Goal: Task Accomplishment & Management: Use online tool/utility

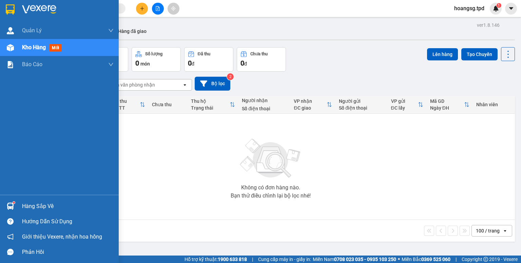
drag, startPoint x: 25, startPoint y: 204, endPoint x: 122, endPoint y: 219, distance: 98.5
click at [26, 204] on div "Hàng sắp về" at bounding box center [68, 206] width 92 height 10
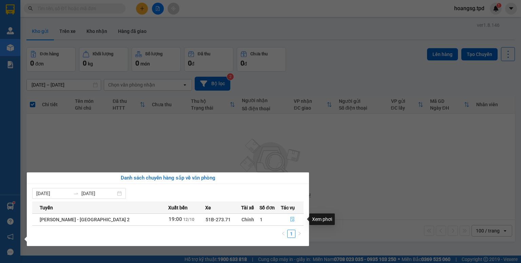
click at [285, 218] on button "button" at bounding box center [292, 219] width 22 height 11
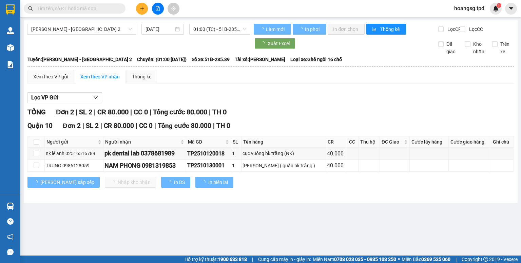
type input "[DATE]"
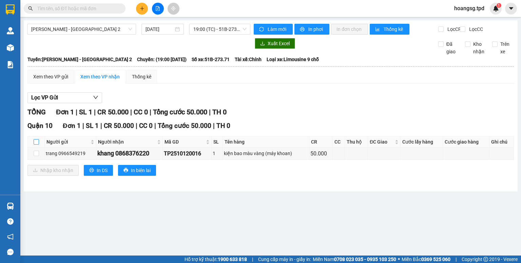
click at [36, 144] on input "checkbox" at bounding box center [36, 141] width 5 height 5
checkbox input "true"
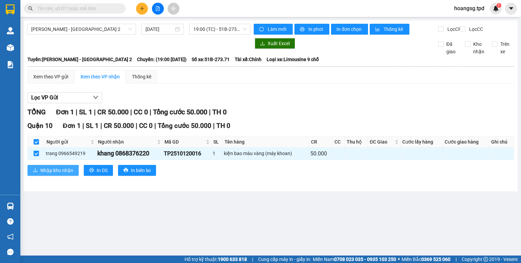
click at [43, 174] on span "Nhập kho nhận" at bounding box center [56, 169] width 33 height 7
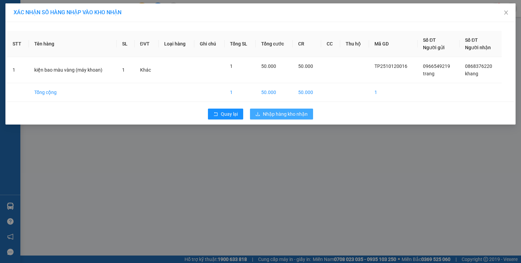
click at [272, 115] on span "Nhập hàng kho nhận" at bounding box center [285, 113] width 45 height 7
